Goal: Task Accomplishment & Management: Manage account settings

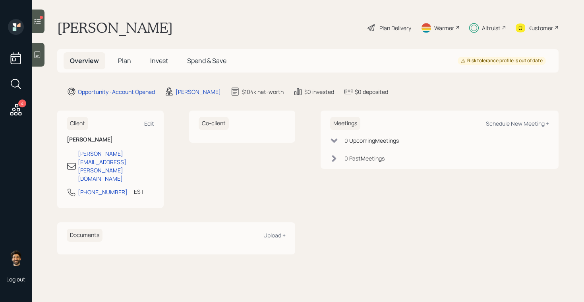
click at [157, 60] on span "Invest" at bounding box center [159, 60] width 18 height 9
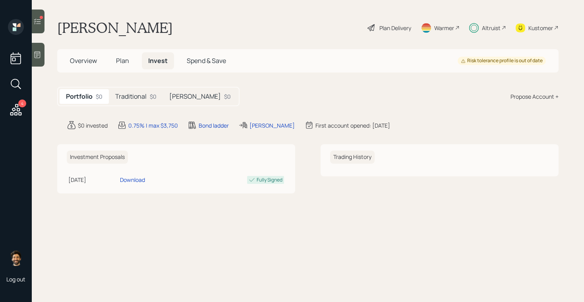
click at [42, 22] on div at bounding box center [38, 22] width 13 height 24
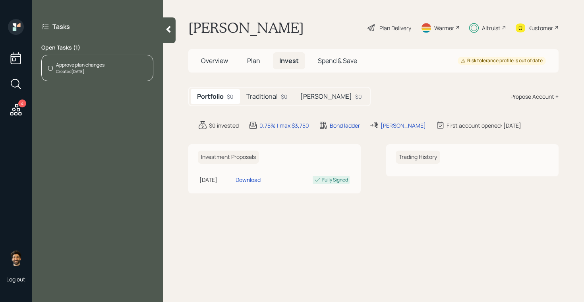
click at [108, 66] on div "Approve plan changes Created [DATE]" at bounding box center [97, 68] width 112 height 27
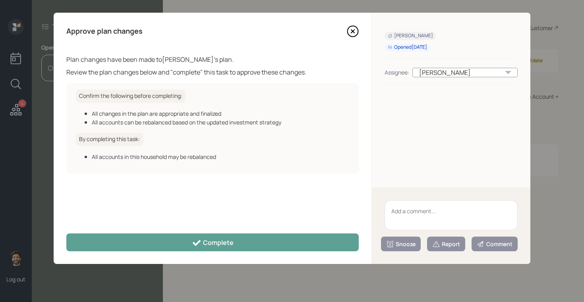
click at [424, 218] on textarea at bounding box center [450, 215] width 133 height 30
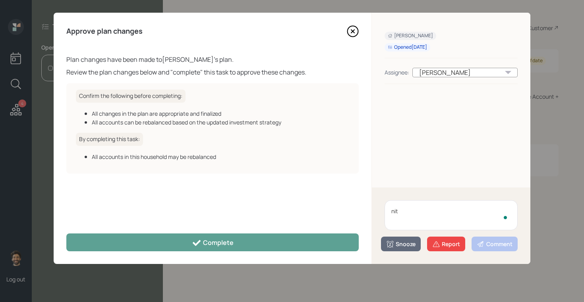
type textarea "nit"
